Goal: Task Accomplishment & Management: Use online tool/utility

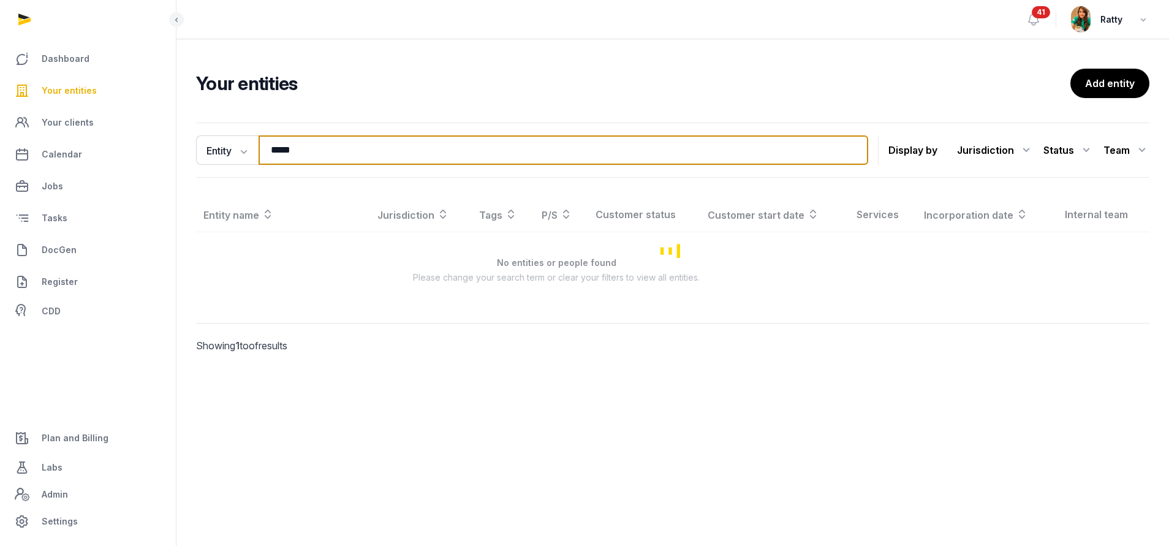
click at [0, 124] on html "Dashboard Your entities Your clients Calendar Jobs Tasks DocGen Register CDD Pl…" at bounding box center [584, 273] width 1169 height 546
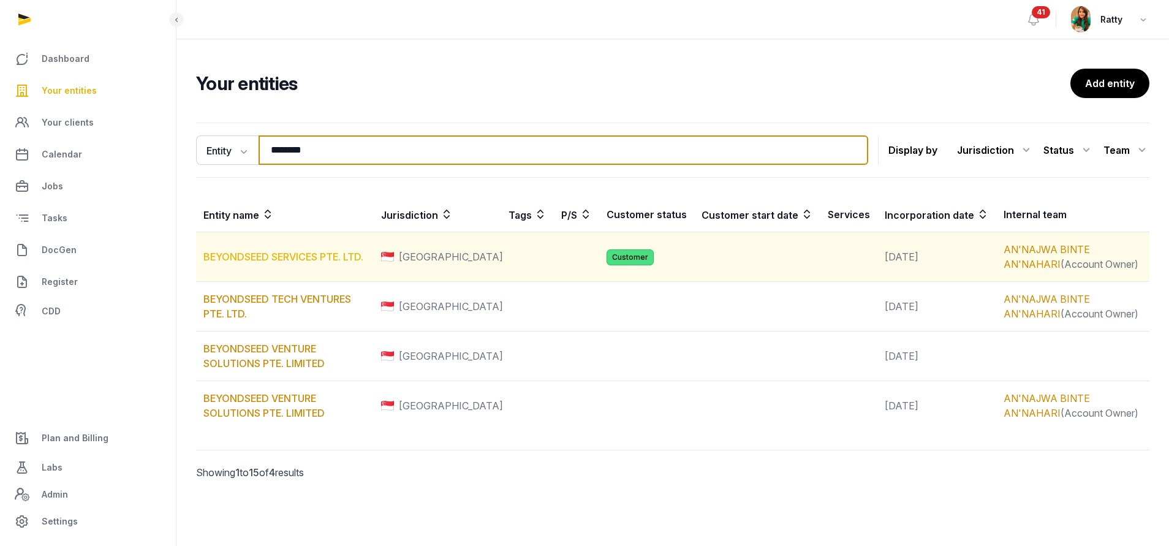
type input "********"
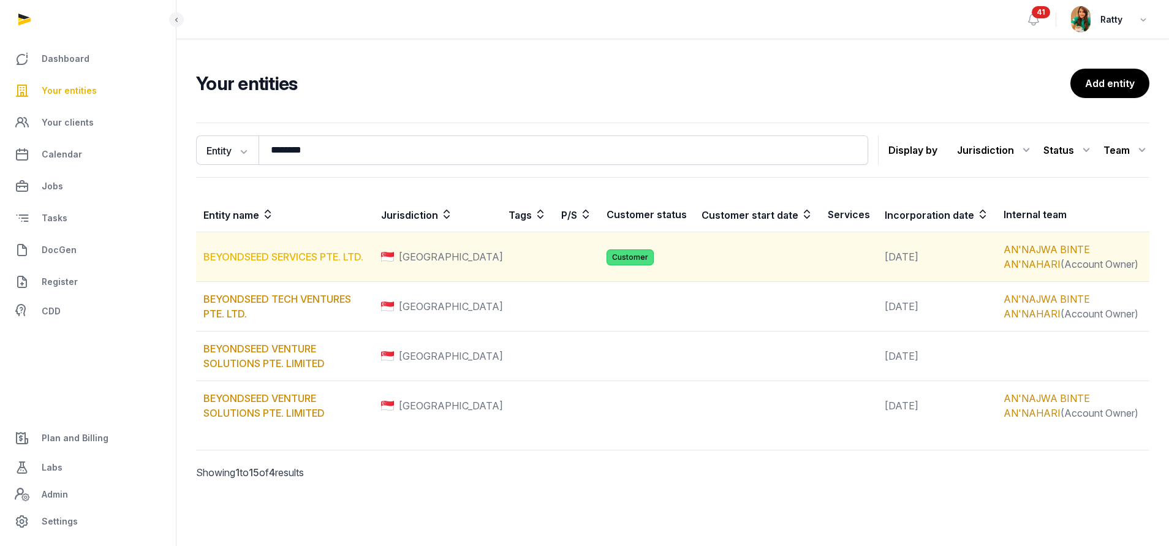
click at [227, 257] on link "BEYONDSEED SERVICES PTE. LTD." at bounding box center [283, 257] width 160 height 12
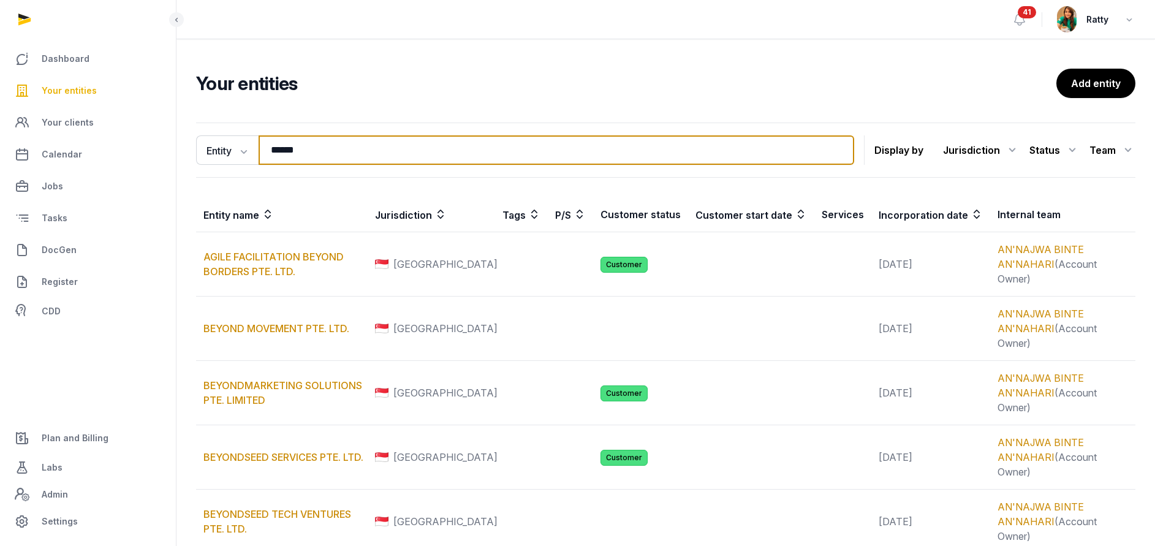
type input "******"
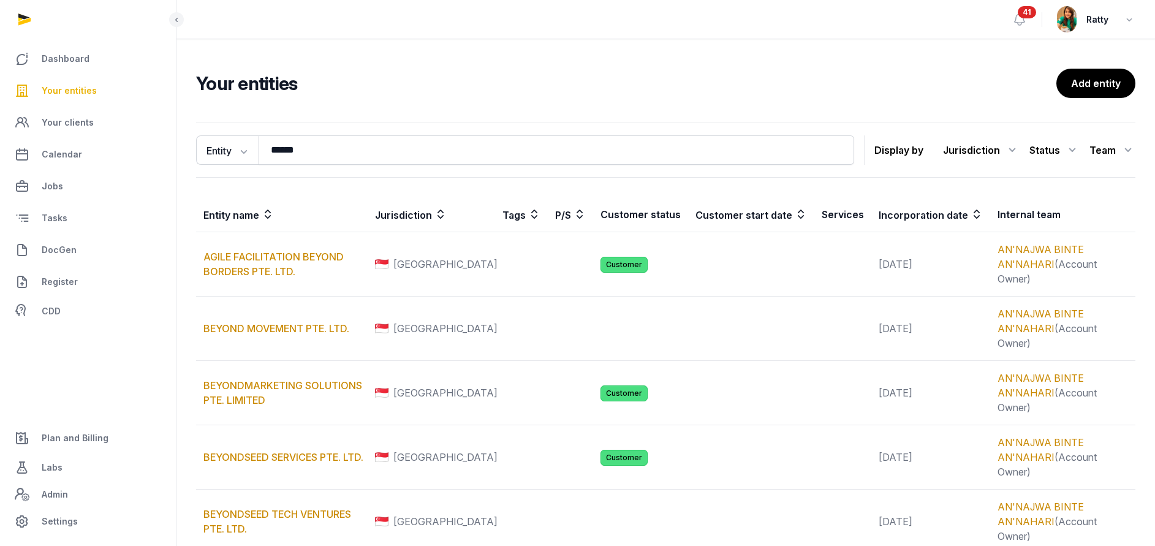
click at [563, 89] on h2 "Your entities" at bounding box center [626, 83] width 860 height 22
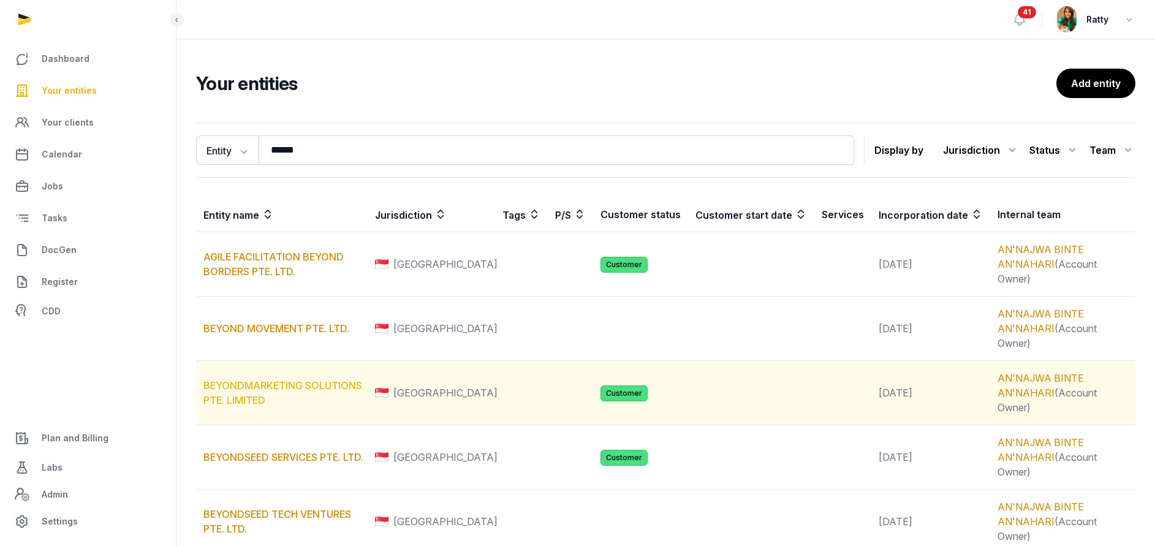
click at [261, 379] on link "BEYONDMARKETING SOLUTIONS PTE. LIMITED" at bounding box center [282, 392] width 159 height 27
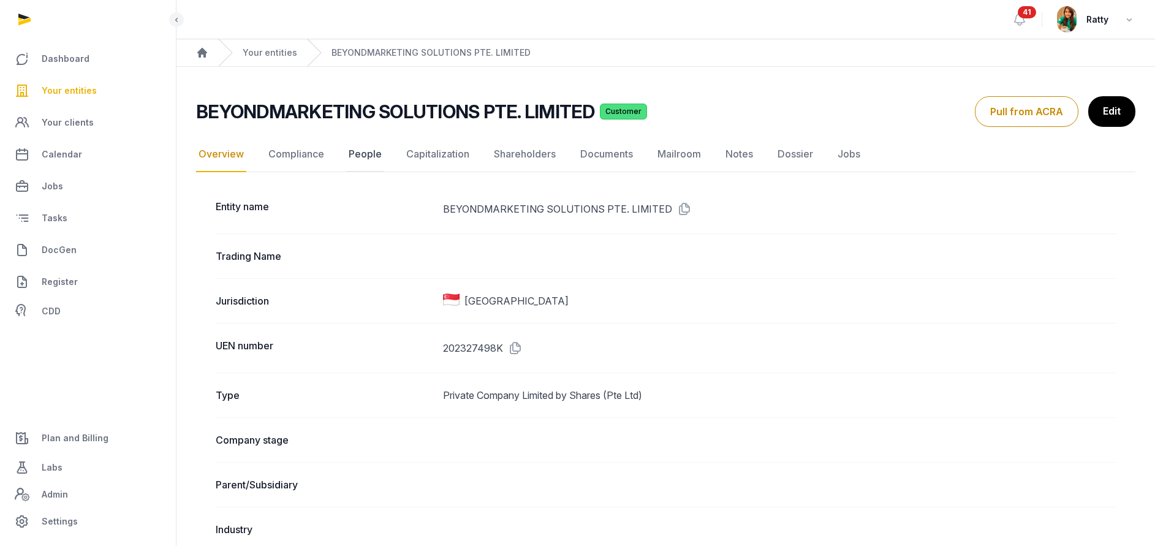
click at [365, 151] on link "People" at bounding box center [365, 155] width 38 height 36
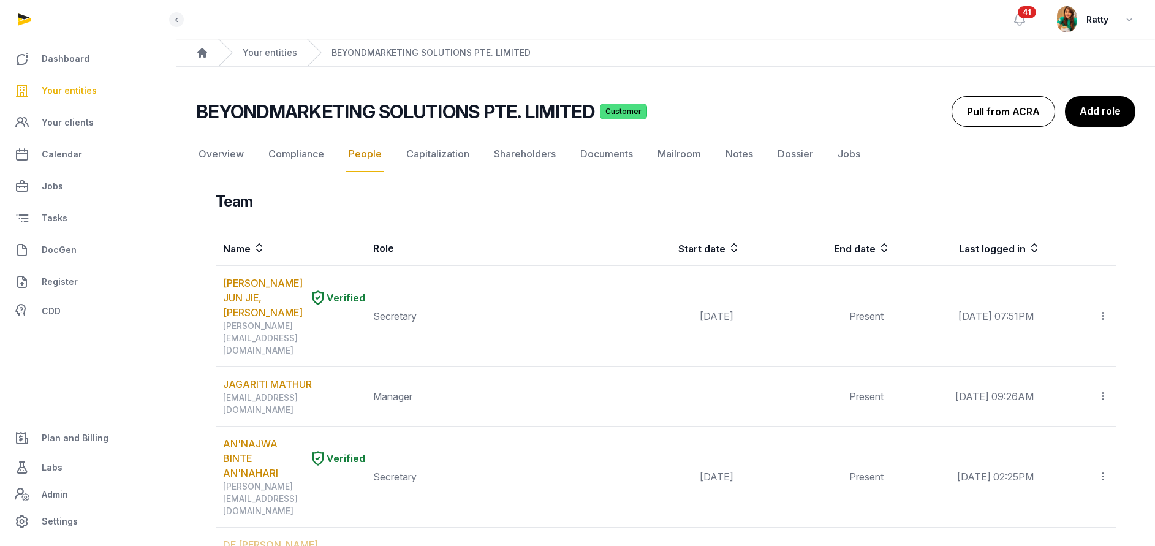
click at [1027, 108] on button "Pull from ACRA" at bounding box center [1003, 111] width 104 height 31
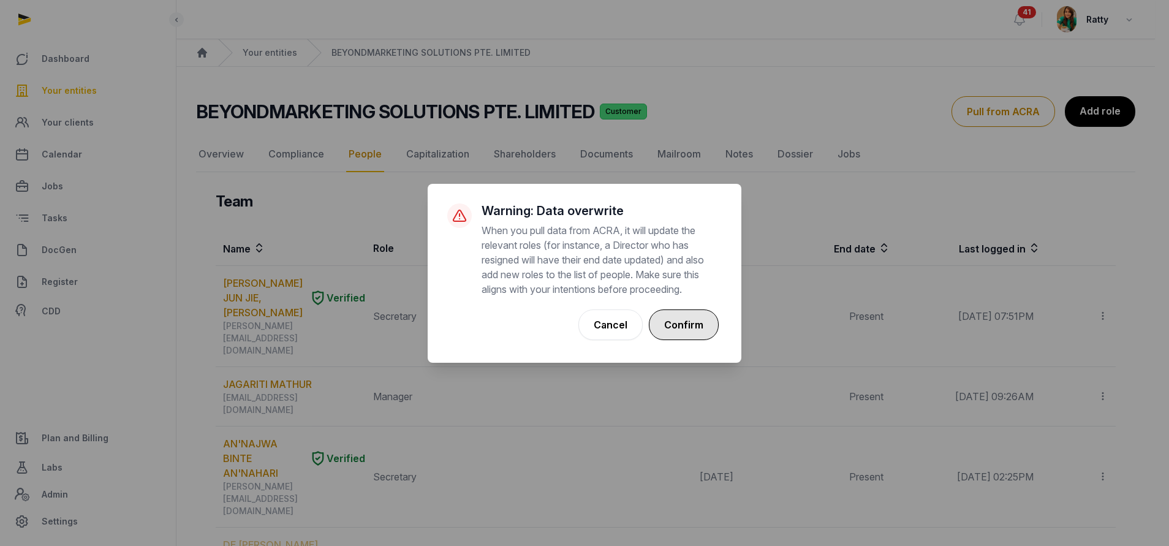
click at [702, 325] on button "Confirm" at bounding box center [684, 324] width 70 height 31
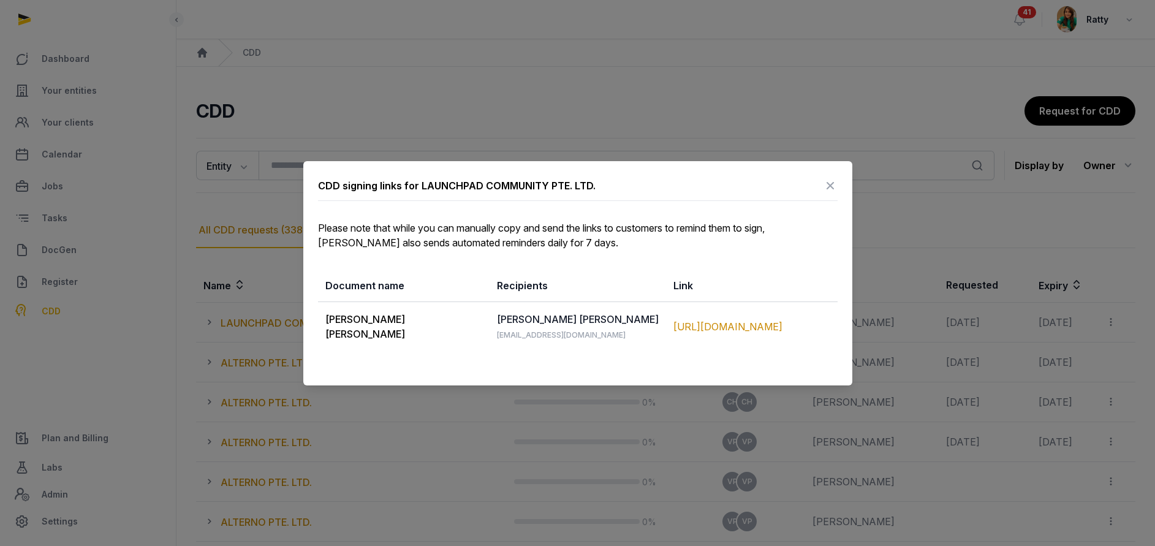
click at [833, 185] on icon at bounding box center [830, 186] width 15 height 20
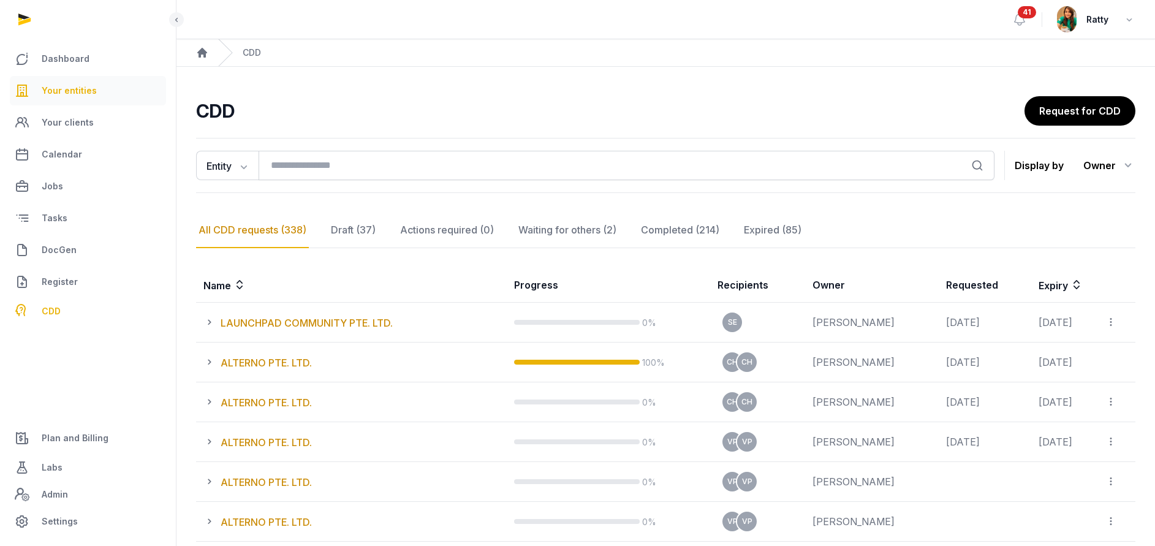
click at [83, 84] on span "Your entities" at bounding box center [69, 90] width 55 height 15
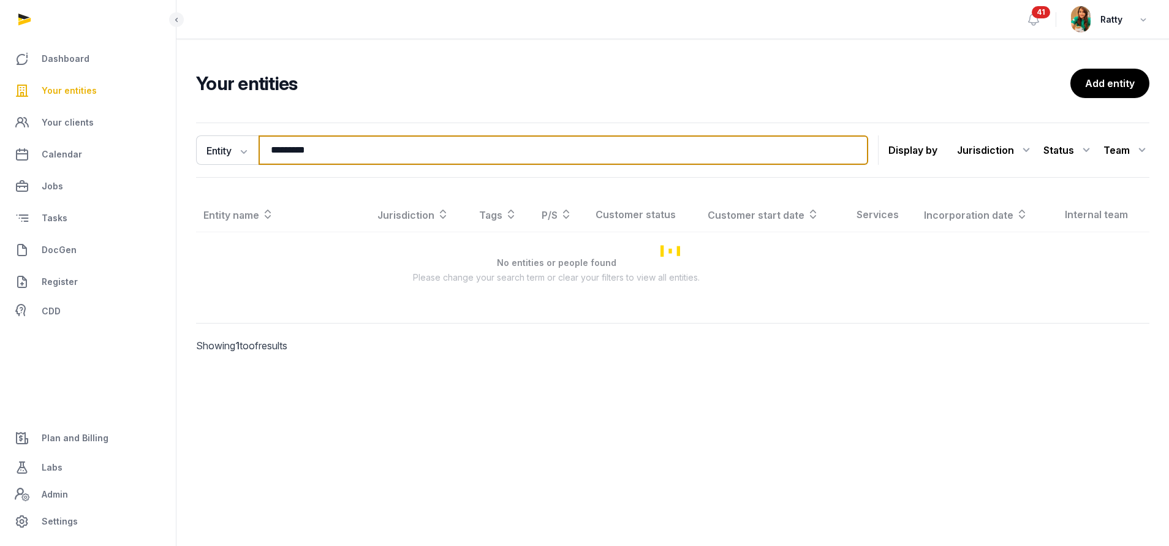
drag, startPoint x: 342, startPoint y: 153, endPoint x: -39, endPoint y: 137, distance: 381.3
click at [0, 137] on html "Dashboard Your entities Your clients Calendar Jobs Tasks DocGen Register CDD Pl…" at bounding box center [584, 273] width 1169 height 546
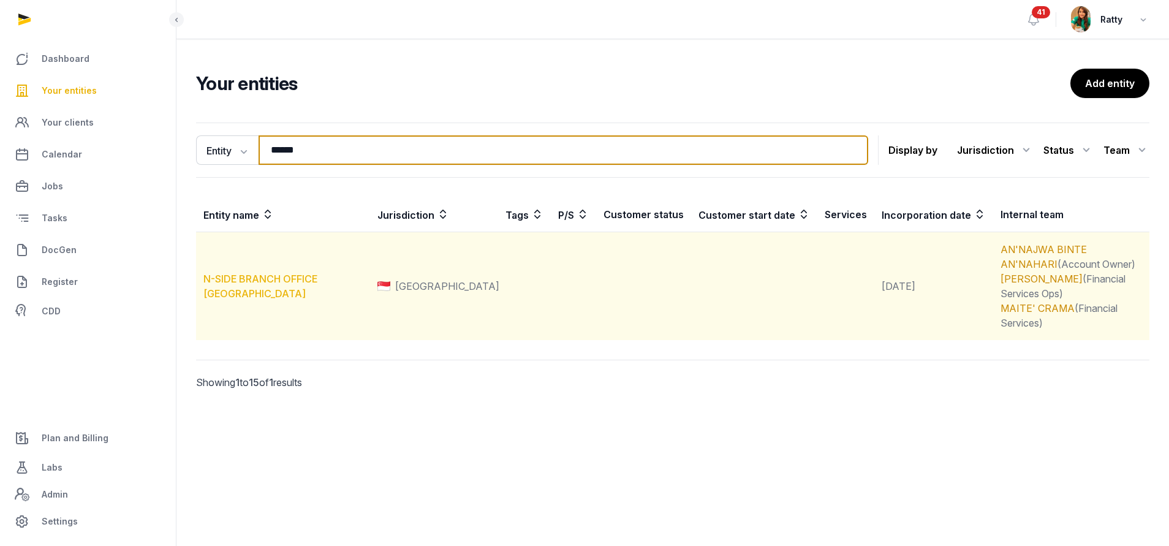
type input "******"
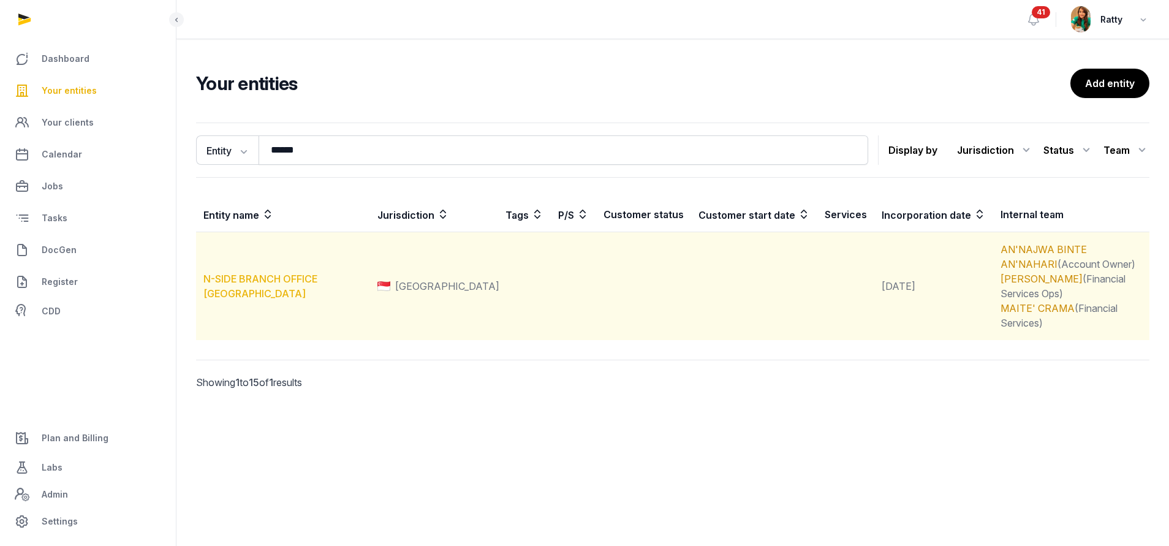
click at [252, 274] on link "N-SIDE BRANCH OFFICE [GEOGRAPHIC_DATA]" at bounding box center [260, 286] width 114 height 27
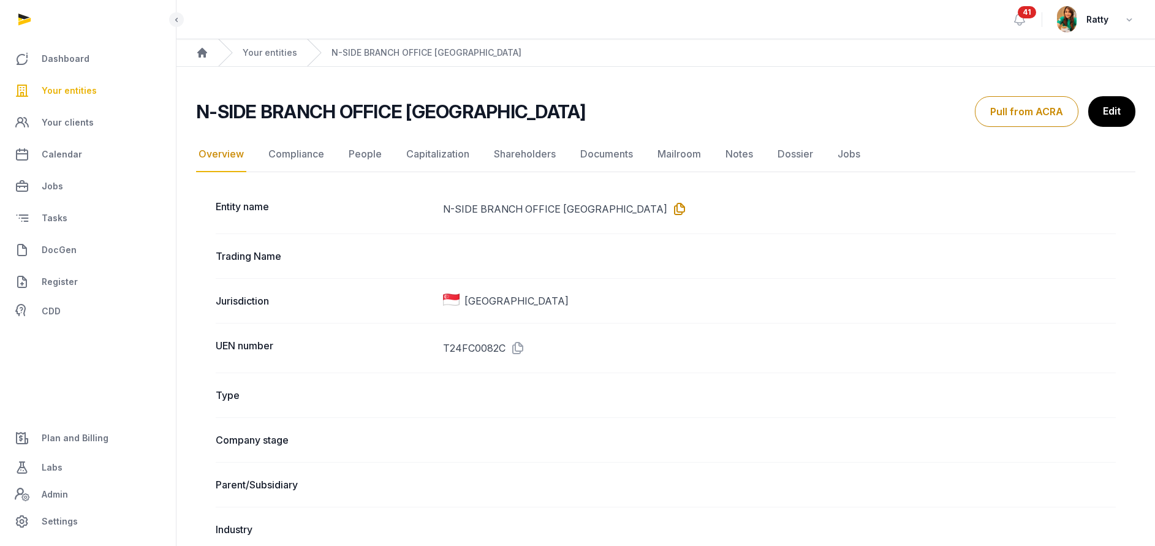
click at [667, 208] on icon at bounding box center [677, 209] width 20 height 20
